Goal: Task Accomplishment & Management: Manage account settings

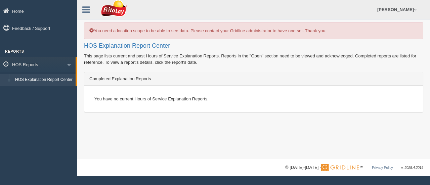
click at [64, 79] on link "HOS Explanation Report Center" at bounding box center [43, 80] width 63 height 12
click at [113, 98] on div "You have no current Hours of Service Explanation Reports." at bounding box center [253, 99] width 328 height 16
click at [67, 67] on link "HOS Reports" at bounding box center [38, 64] width 76 height 15
click at [67, 66] on link "HOS Reports" at bounding box center [38, 64] width 77 height 15
click at [127, 46] on h2 "HOS Explanation Report Center" at bounding box center [253, 46] width 339 height 7
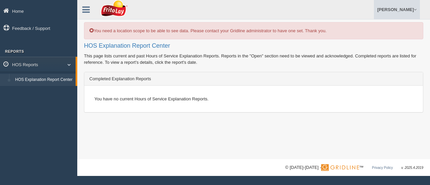
click at [410, 9] on link "[PERSON_NAME]" at bounding box center [397, 9] width 46 height 19
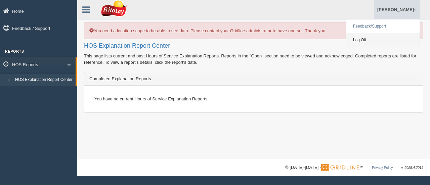
click at [389, 38] on link "Log Off" at bounding box center [382, 40] width 73 height 14
